Goal: Task Accomplishment & Management: Use online tool/utility

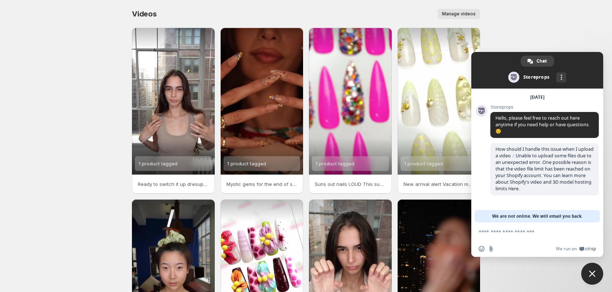
click at [80, 96] on body "Home Feeds Videos Subscription Settings Videos. This page is ready Videos Manag…" at bounding box center [306, 146] width 612 height 292
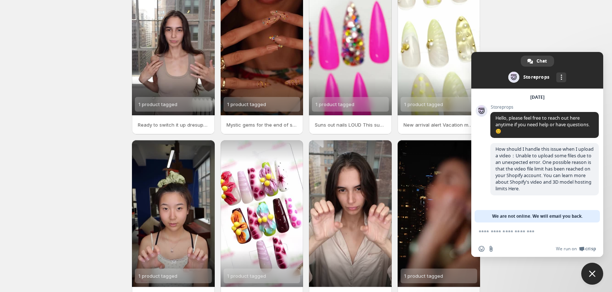
scroll to position [107, 0]
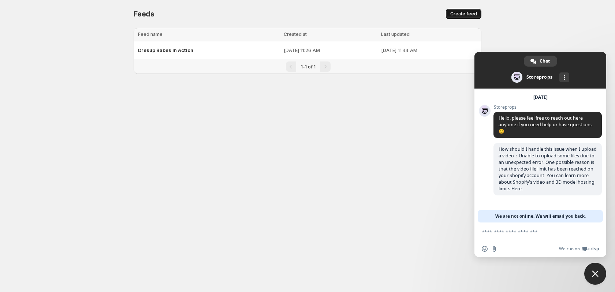
click at [463, 15] on span "Create feed" at bounding box center [464, 14] width 27 height 6
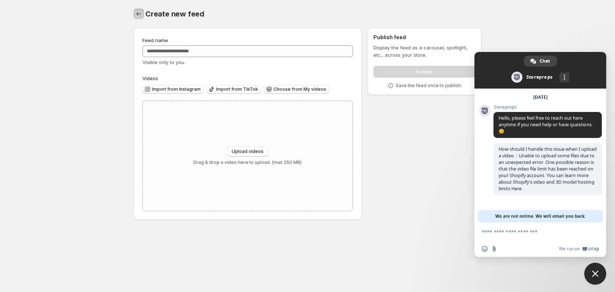
click at [136, 15] on icon "Settings" at bounding box center [138, 13] width 7 height 7
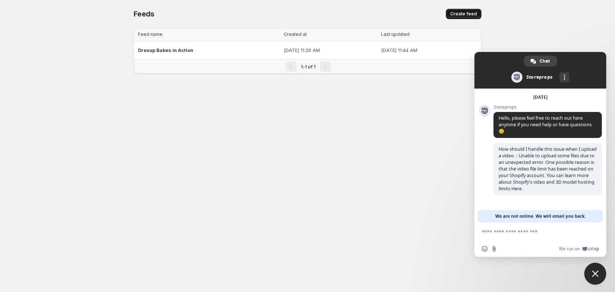
click at [459, 15] on span "Create feed" at bounding box center [464, 14] width 27 height 6
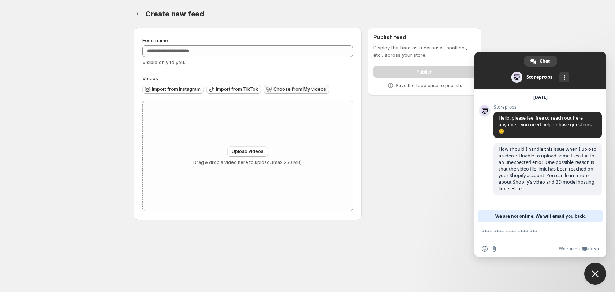
click at [282, 88] on span "Choose from My videos" at bounding box center [300, 89] width 53 height 6
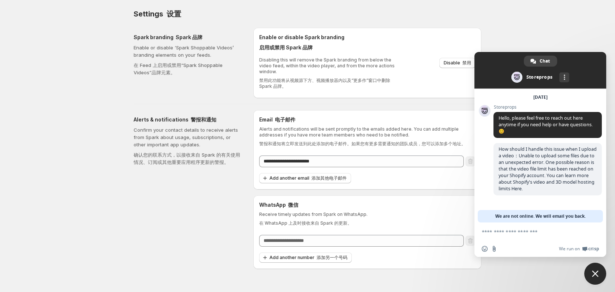
click at [594, 269] on span "Close chat" at bounding box center [596, 274] width 22 height 22
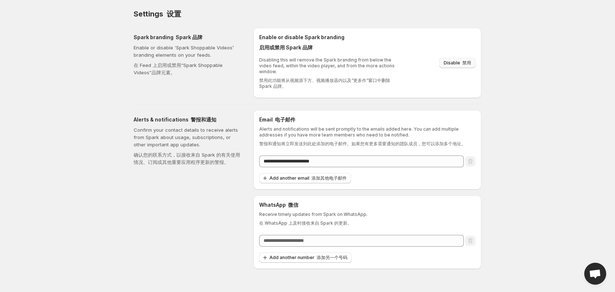
click at [460, 63] on span "Disable 禁用" at bounding box center [457, 63] width 27 height 6
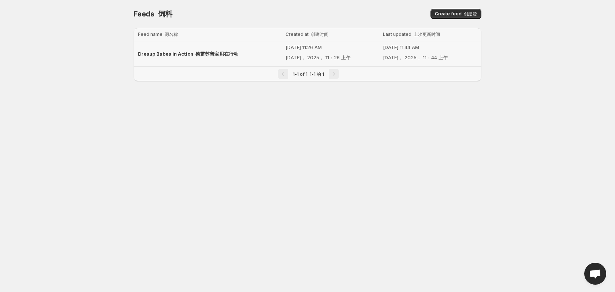
click at [157, 55] on span "Dresup Babes in Action 德雷苏普宝贝在行动" at bounding box center [188, 54] width 100 height 6
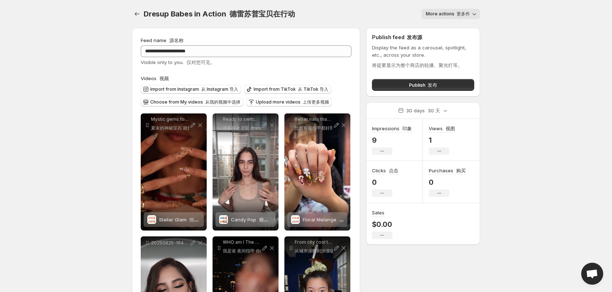
click at [468, 14] on font "更多作" at bounding box center [462, 13] width 13 height 5
click at [525, 77] on body "**********" at bounding box center [306, 146] width 612 height 292
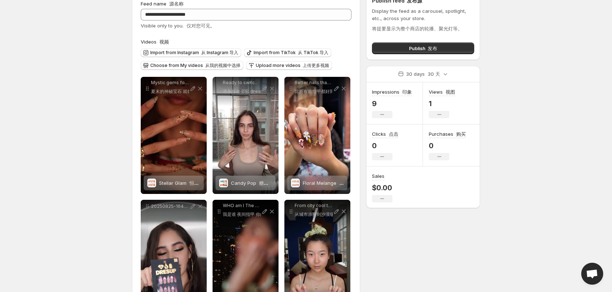
scroll to position [73, 0]
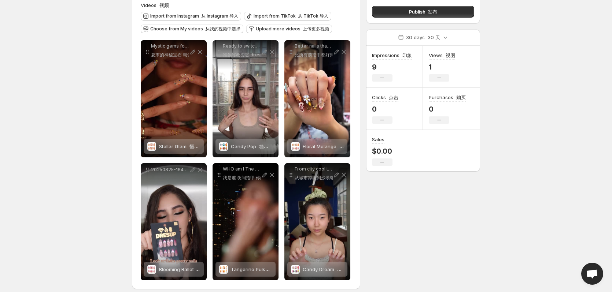
click at [437, 74] on div "Views 视图 1 No change" at bounding box center [442, 67] width 26 height 30
